Goal: Check status

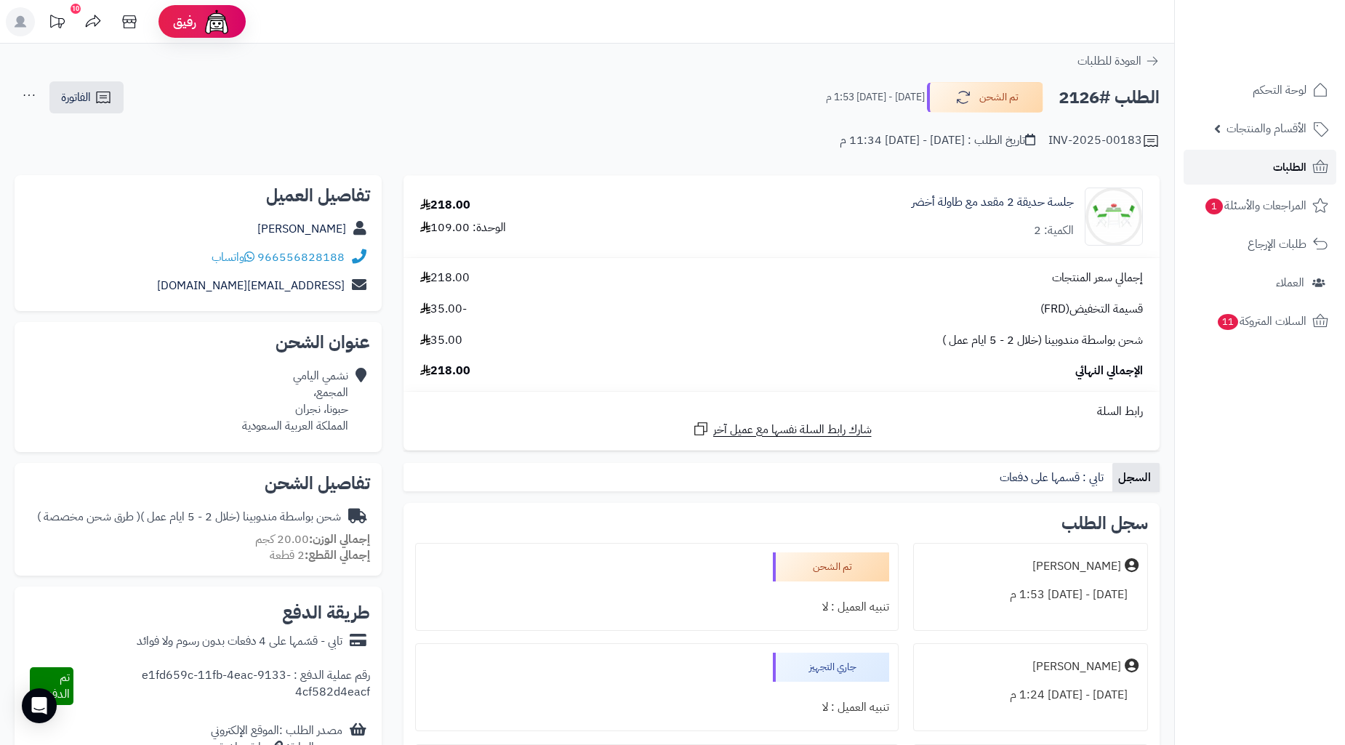
click at [1300, 169] on span "الطلبات" at bounding box center [1289, 167] width 33 height 20
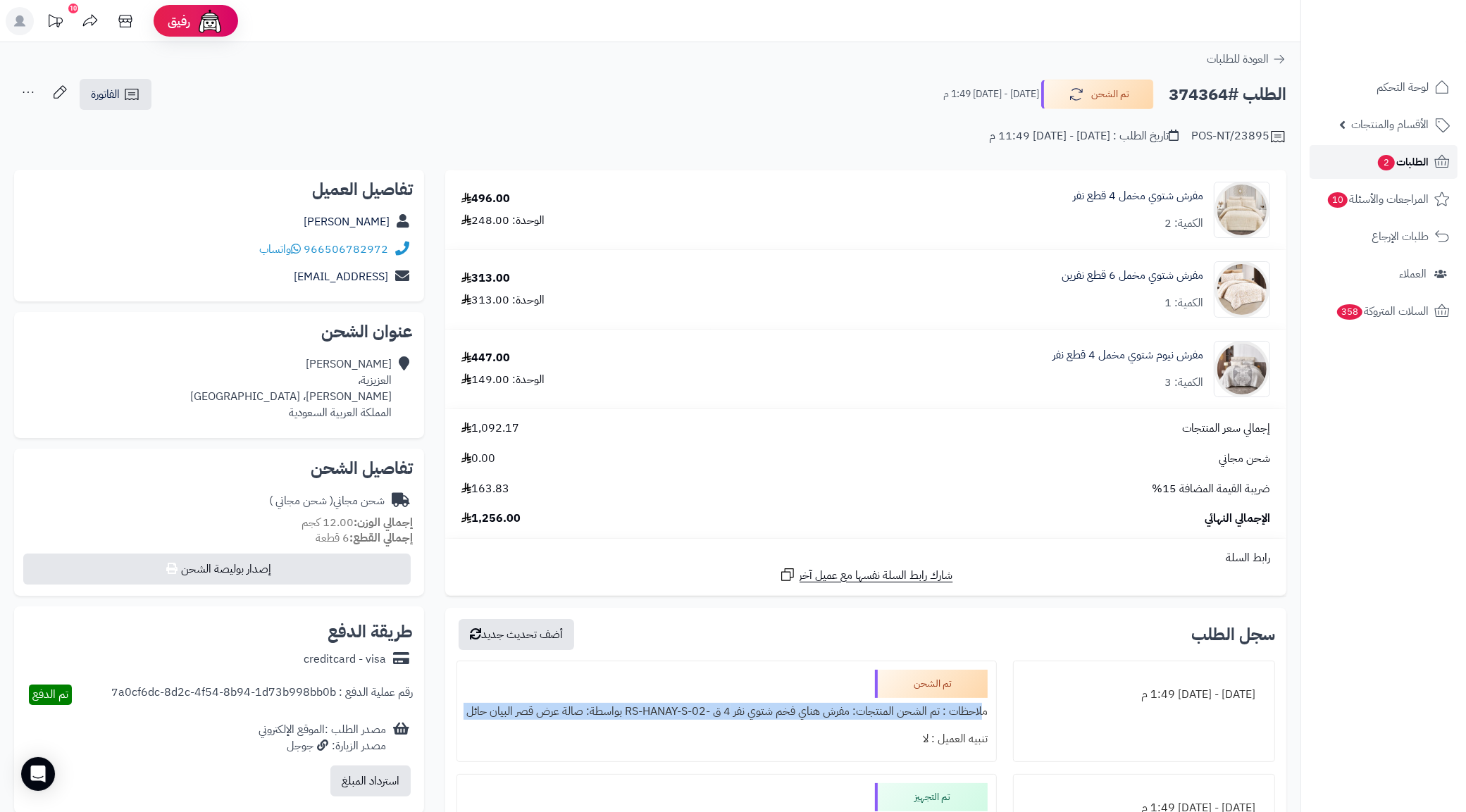
click at [1412, 160] on span "الطلبات 2" at bounding box center [1403, 162] width 52 height 19
click at [1370, 156] on link "الطلبات 2" at bounding box center [1384, 162] width 148 height 34
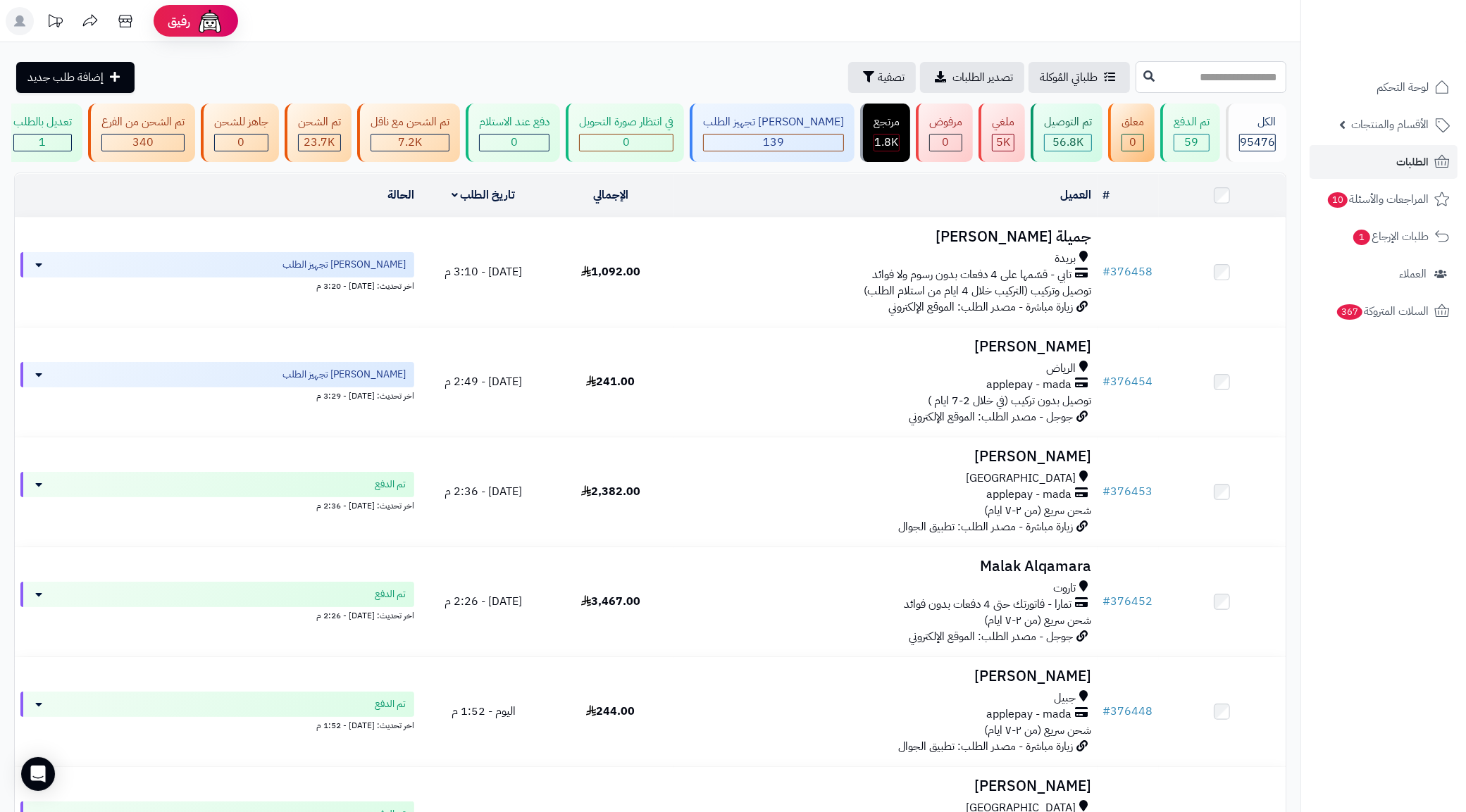
paste input "******"
click at [1136, 76] on input "******" at bounding box center [1211, 77] width 151 height 32
type input "******"
click at [1143, 75] on icon at bounding box center [1149, 76] width 12 height 12
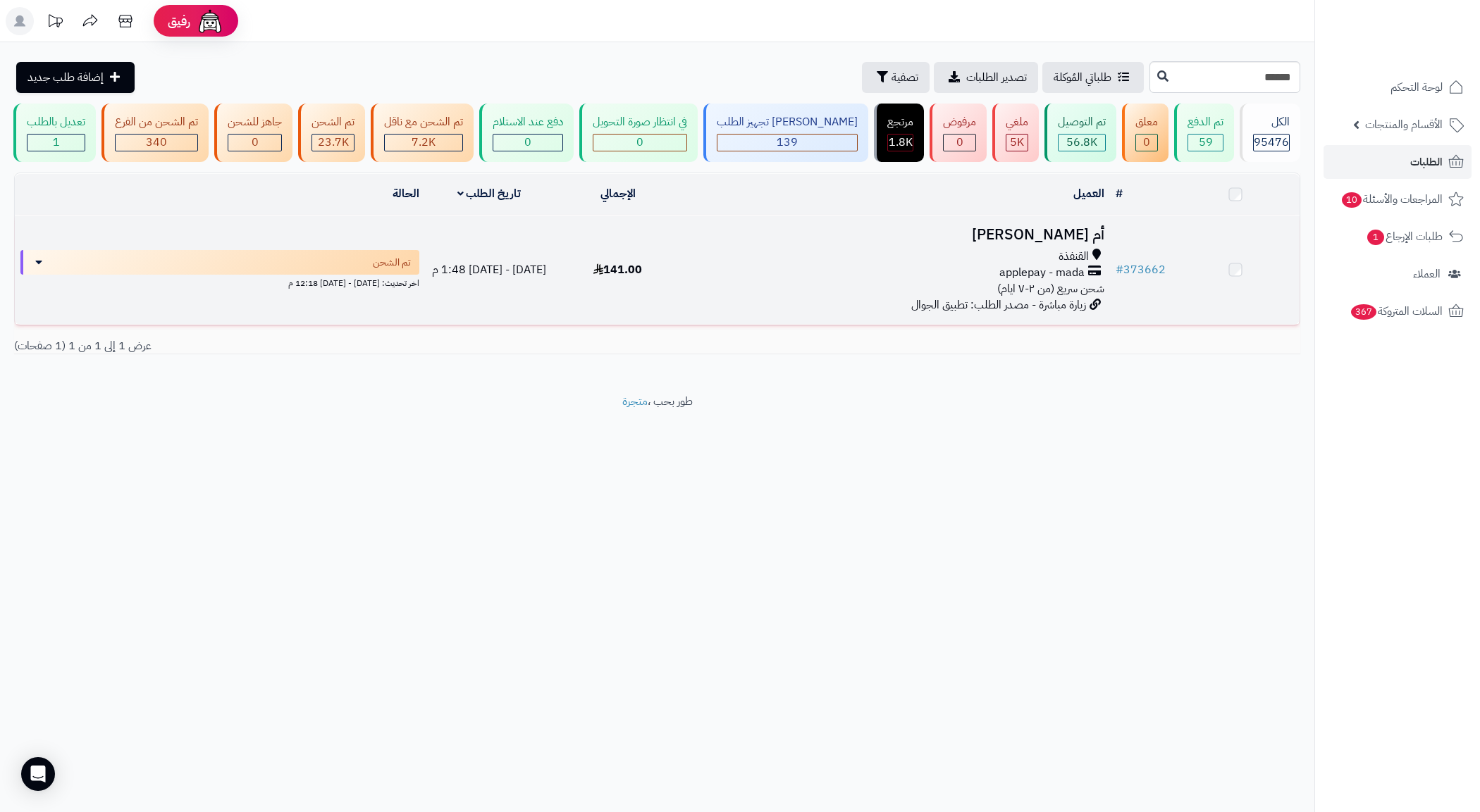
click at [1008, 265] on div "القنفذة" at bounding box center [897, 257] width 417 height 16
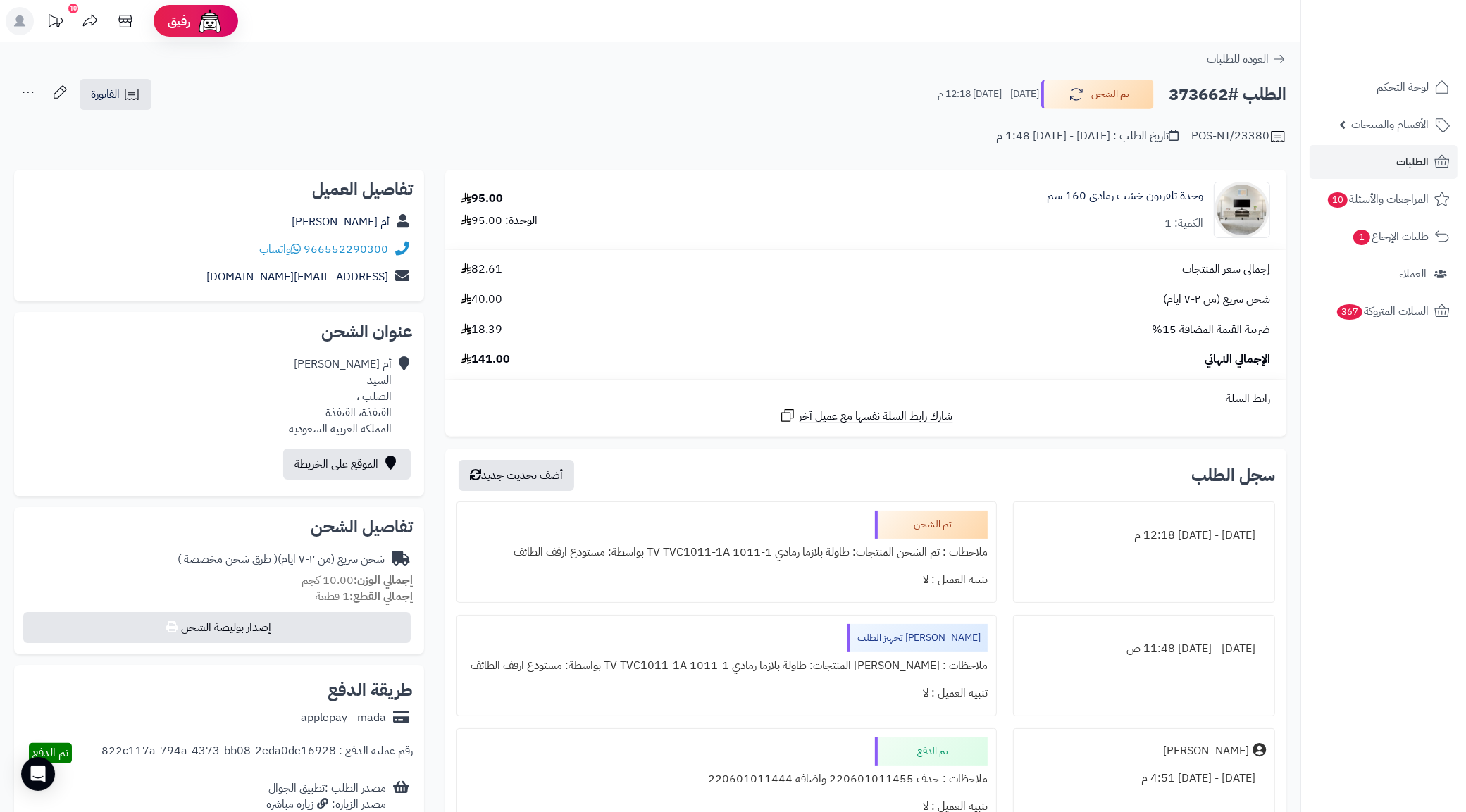
click at [775, 135] on div "POS-NT/23380 تاريخ الطلب : [DATE] - [DATE] 1:48 م" at bounding box center [650, 128] width 1272 height 34
click at [638, 54] on div "العودة للطلبات" at bounding box center [650, 58] width 1300 height 16
click at [775, 54] on div "العودة للطلبات" at bounding box center [650, 58] width 1300 height 16
click at [765, 88] on div "الطلب #373662 تم الشحن [DATE] - [DATE] 12:18 م الفاتورة طباعة الفاتورة إرسال ال…" at bounding box center [650, 95] width 1272 height 33
click at [1197, 92] on h2 "الطلب #373662" at bounding box center [1227, 95] width 117 height 29
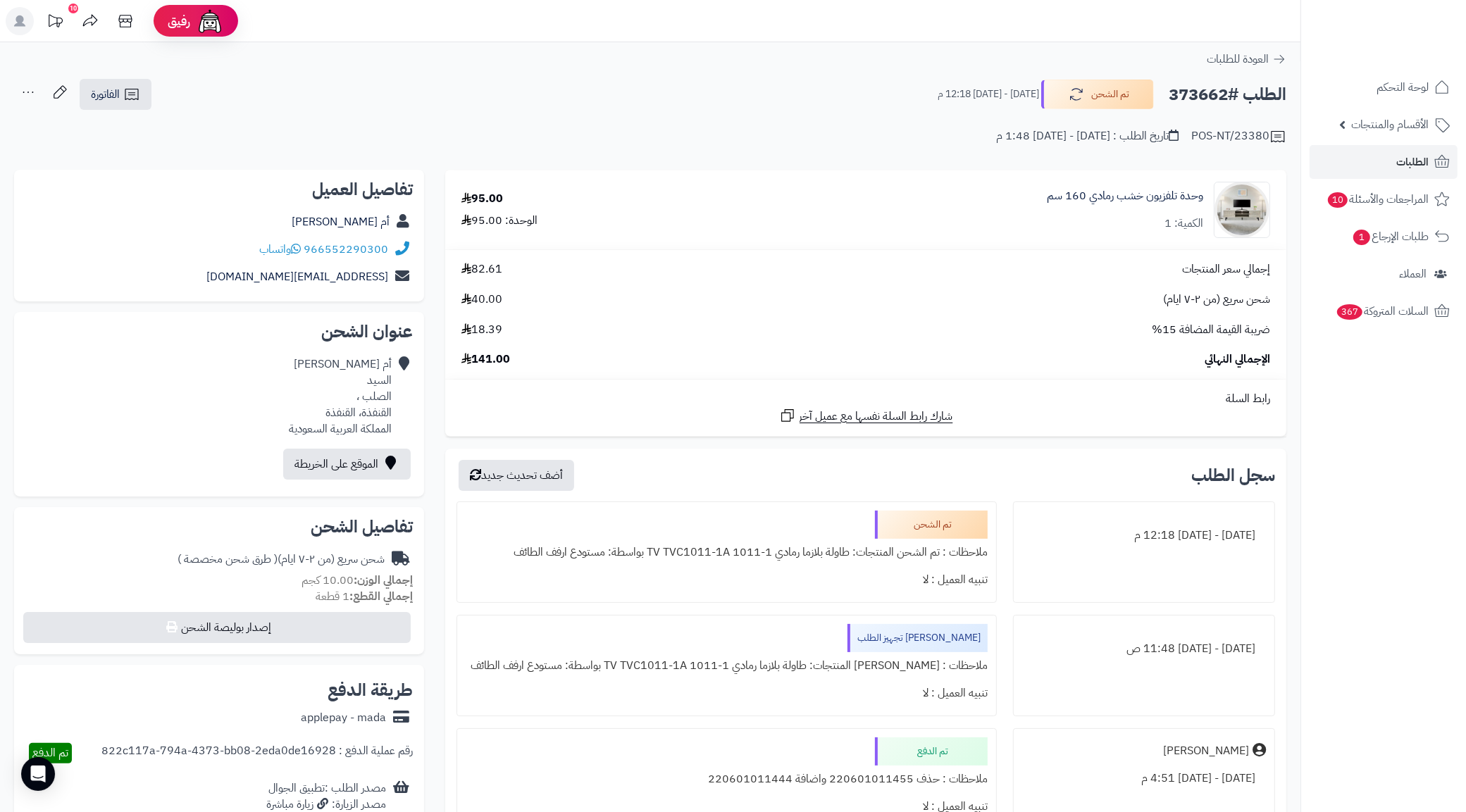
click at [1197, 92] on h2 "الطلب #373662" at bounding box center [1227, 95] width 117 height 29
click at [742, 131] on div "POS-NT/23380 تاريخ الطلب : الثلاثاء - ٢ سبتمبر ٢٠٢٥ - 1:48 م" at bounding box center [650, 128] width 1272 height 34
click at [174, 258] on div "966552290300 واتساب" at bounding box center [219, 250] width 388 height 27
